Goal: Task Accomplishment & Management: Use online tool/utility

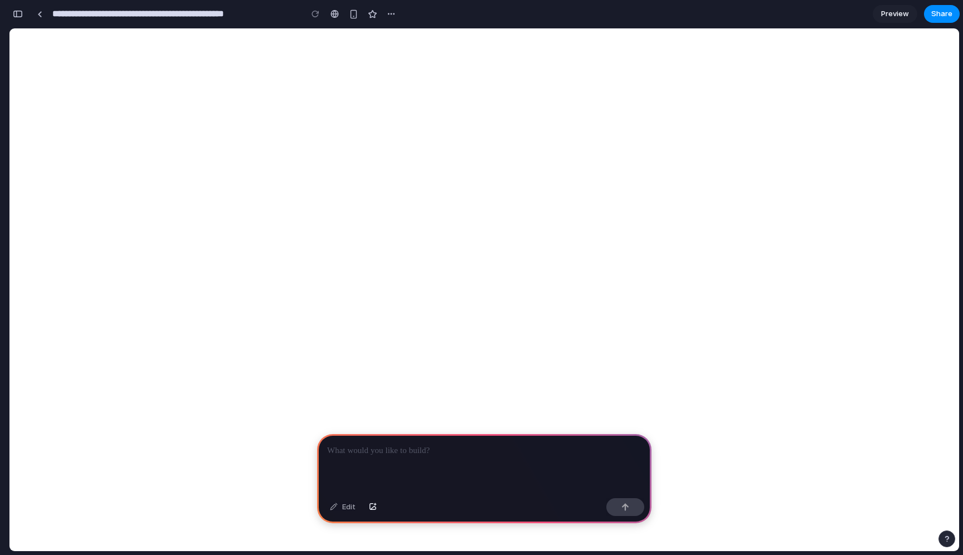
click at [384, 448] on p at bounding box center [484, 450] width 314 height 13
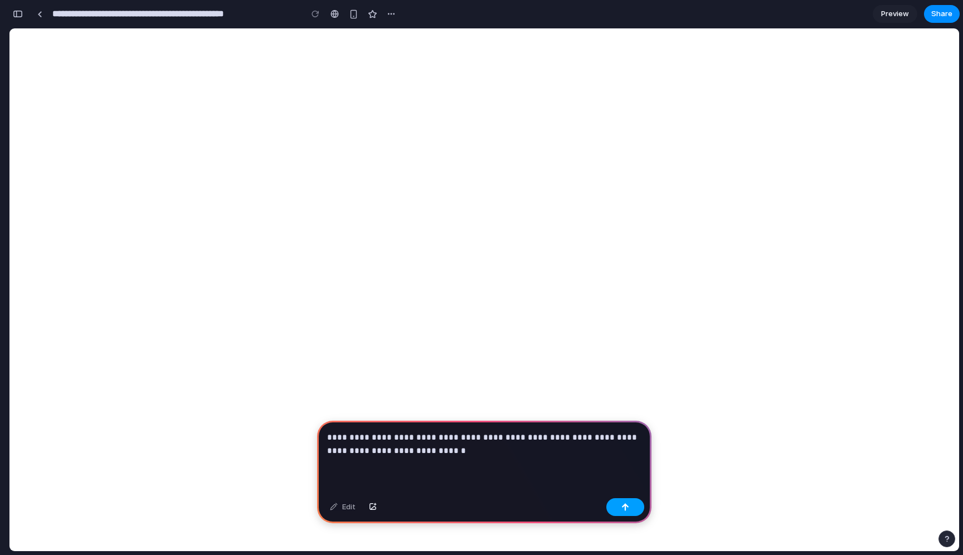
click at [620, 511] on button "button" at bounding box center [625, 507] width 38 height 18
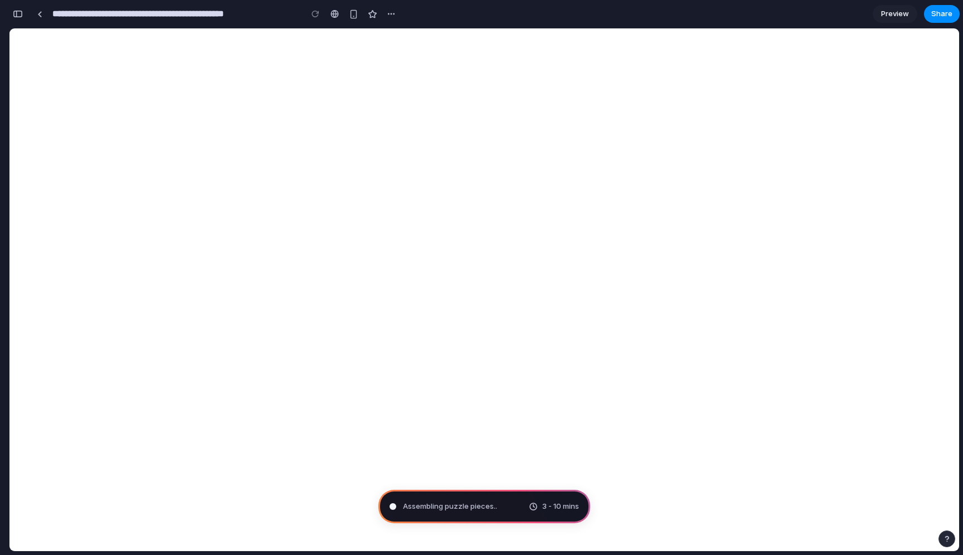
type input "**********"
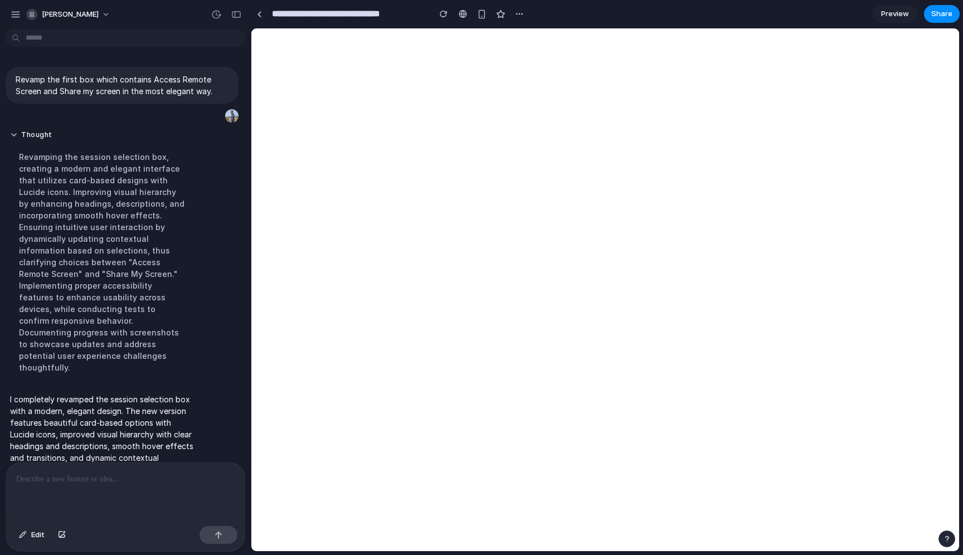
scroll to position [48, 0]
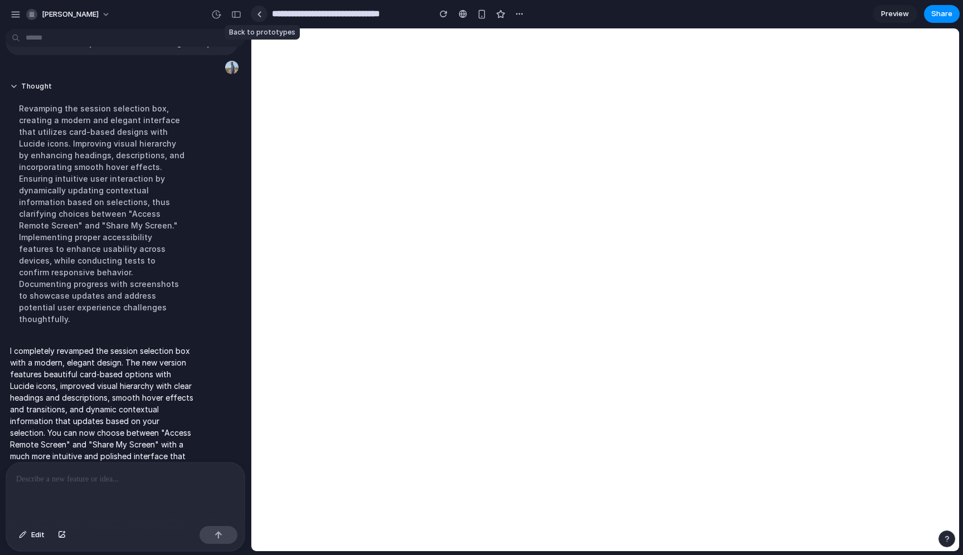
click at [261, 16] on div at bounding box center [259, 14] width 5 height 6
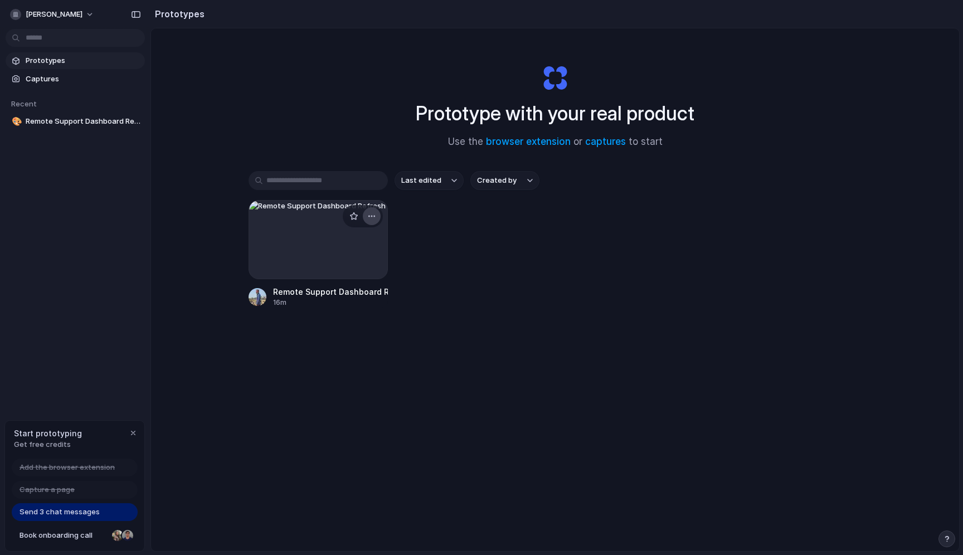
click at [373, 214] on div "button" at bounding box center [371, 216] width 9 height 9
click at [333, 291] on span "Delete" at bounding box center [329, 295] width 23 height 11
